Goal: Task Accomplishment & Management: Use online tool/utility

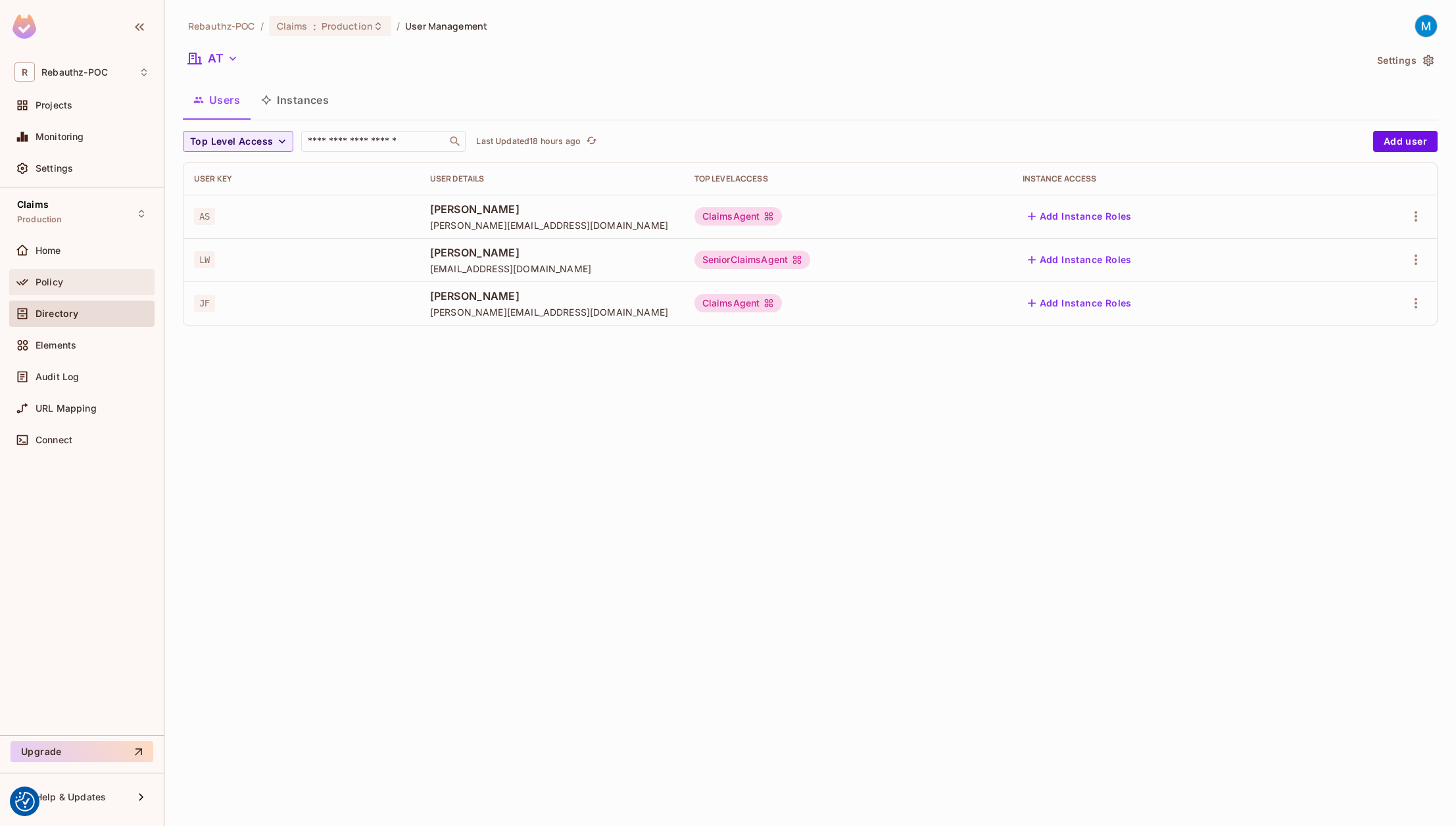
click at [34, 280] on div at bounding box center [25, 282] width 21 height 16
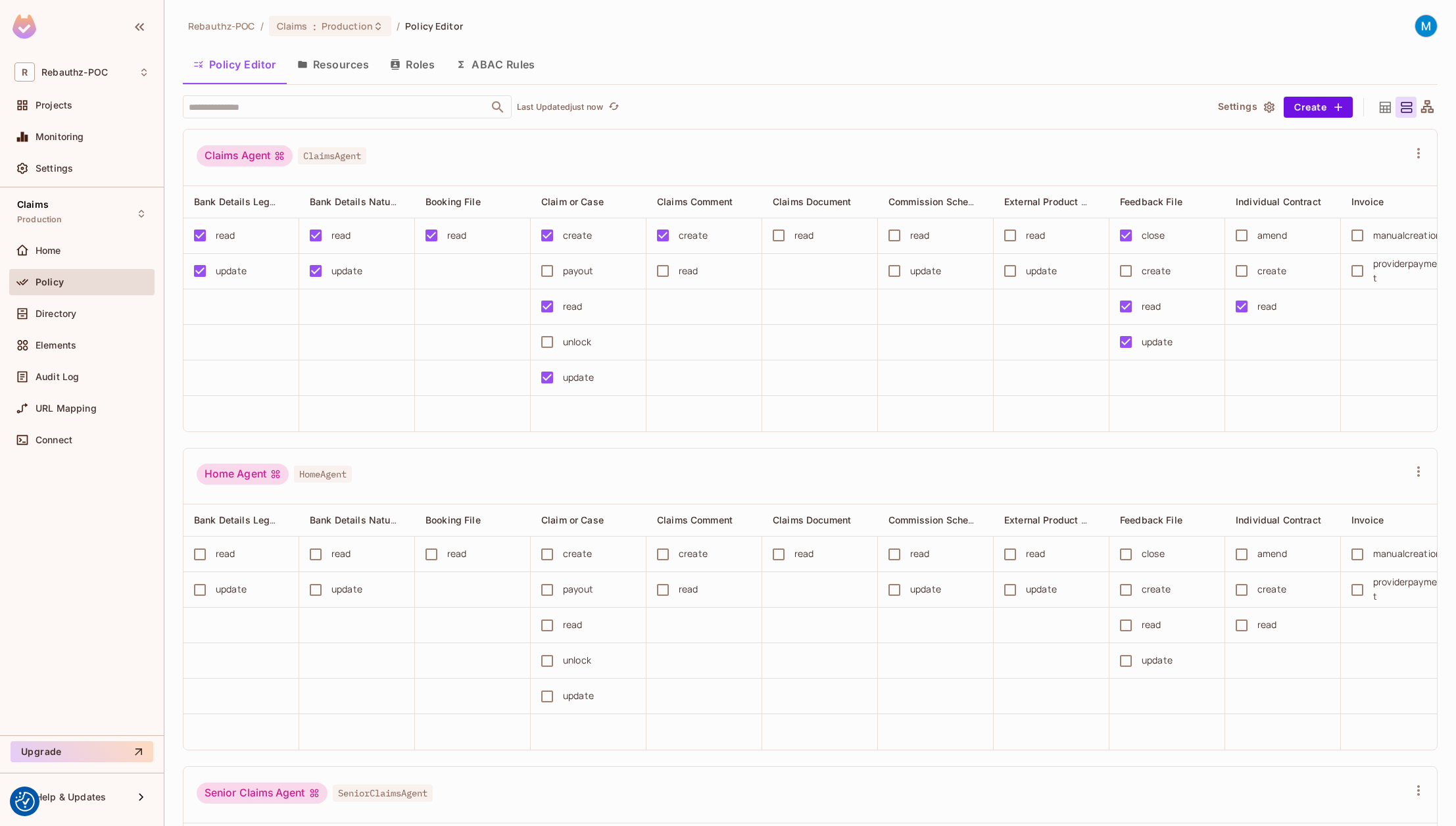
click at [493, 70] on button "ABAC Rules" at bounding box center [495, 64] width 101 height 33
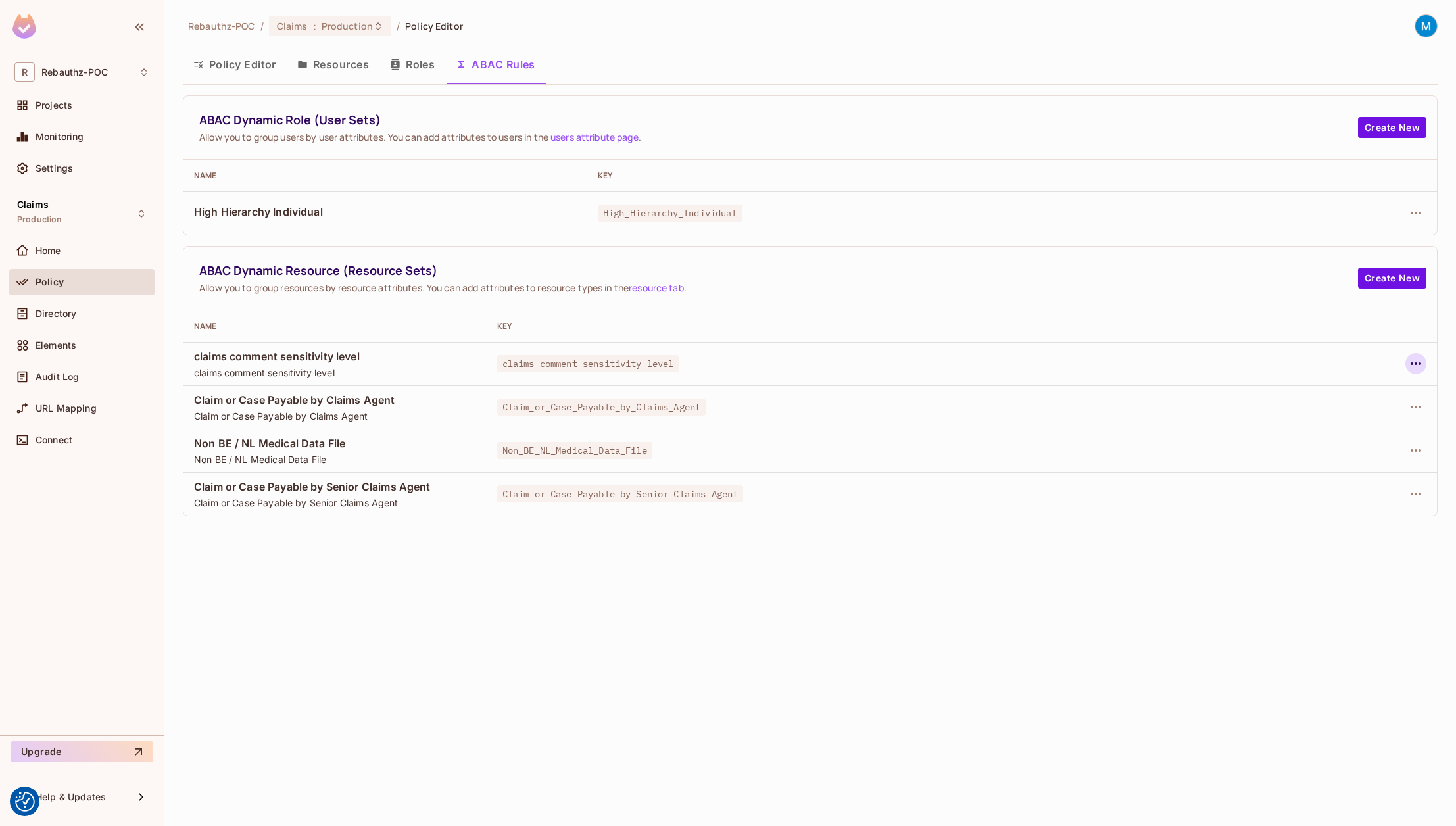
click at [1414, 364] on icon "button" at bounding box center [1415, 363] width 16 height 16
click at [1314, 411] on div "Edit Dynamic Resource (Resource Set)" at bounding box center [1303, 416] width 171 height 13
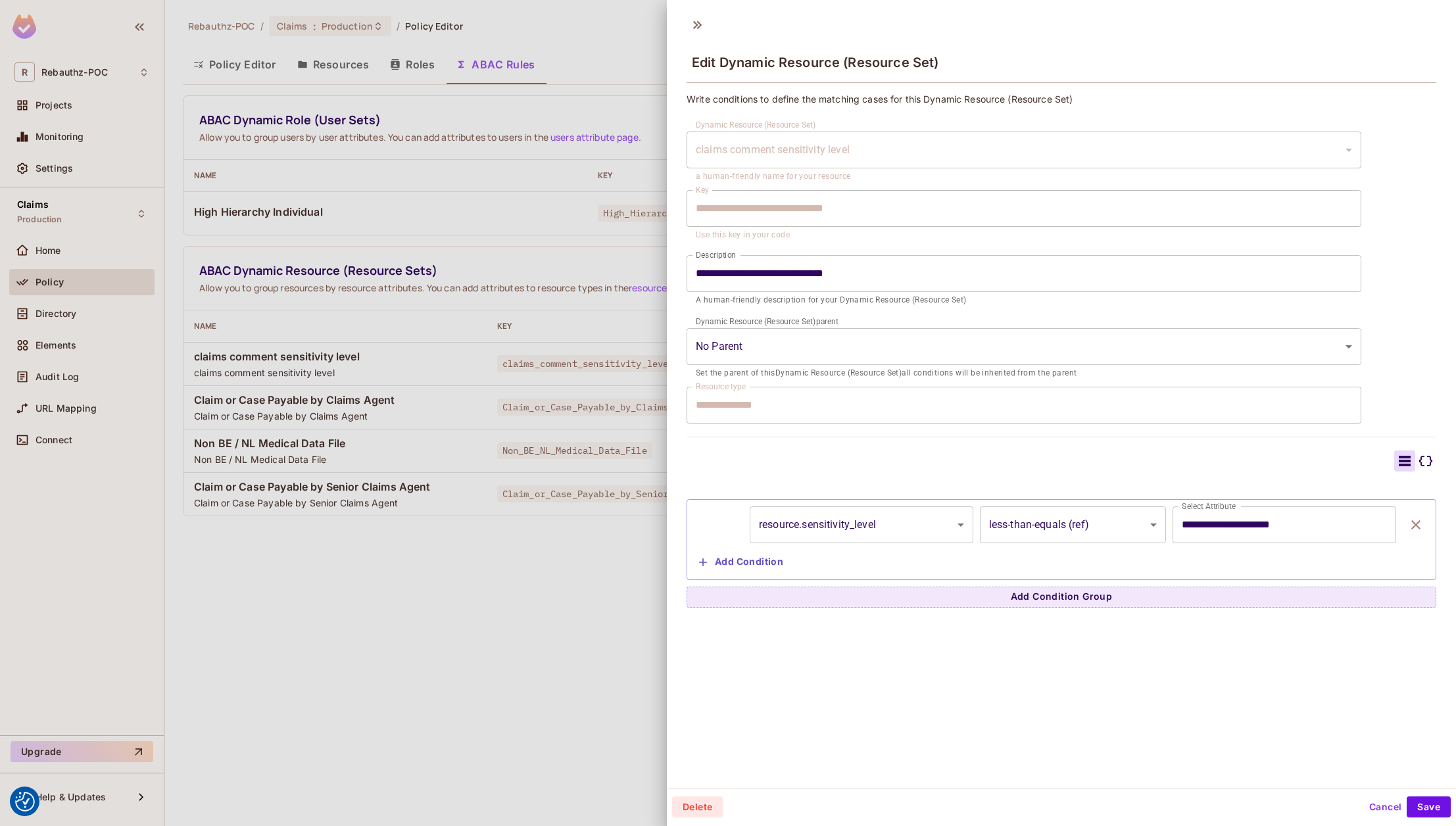
click at [1415, 460] on div at bounding box center [1425, 461] width 21 height 21
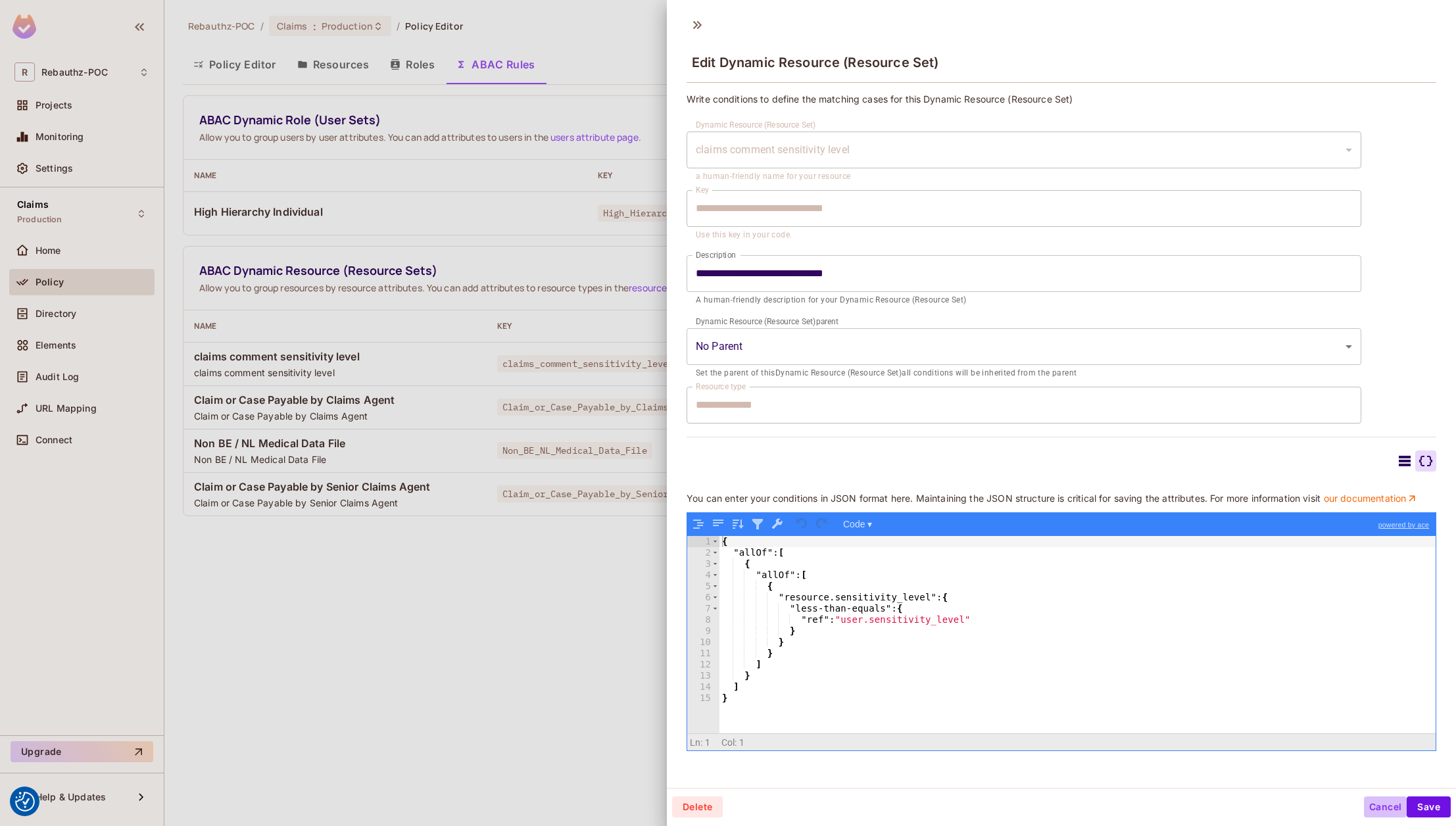
click at [1377, 804] on button "Cancel" at bounding box center [1385, 807] width 42 height 21
